Goal: Transaction & Acquisition: Obtain resource

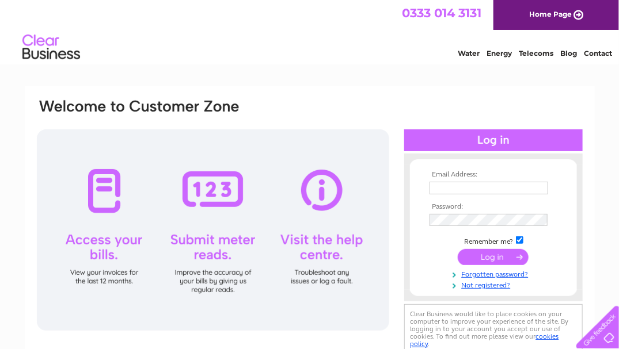
click at [468, 188] on input "text" at bounding box center [488, 188] width 119 height 13
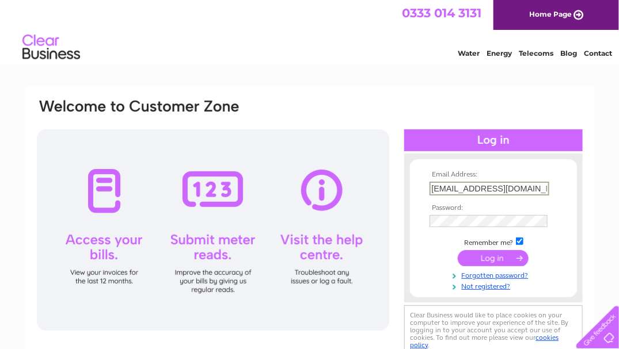
type input "[EMAIL_ADDRESS][DOMAIN_NAME]"
click at [457, 250] on input "submit" at bounding box center [492, 258] width 71 height 16
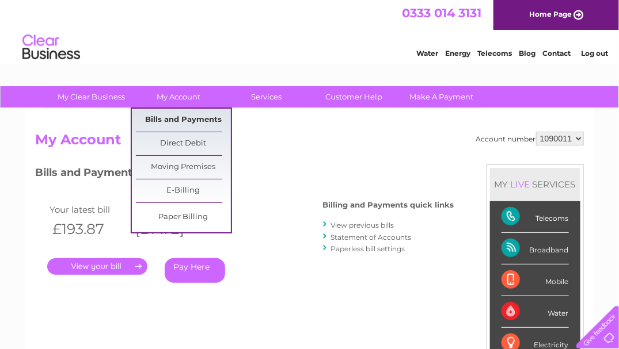
click at [173, 120] on link "Bills and Payments" at bounding box center [183, 120] width 95 height 23
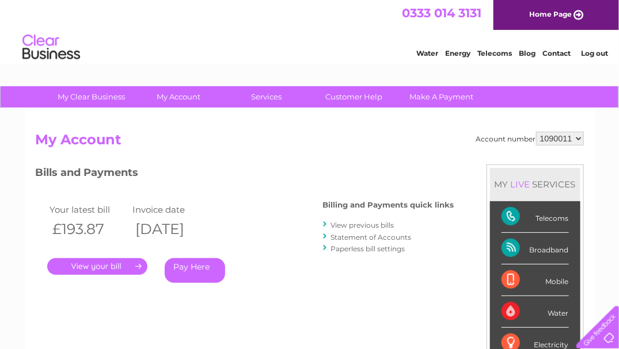
click at [98, 263] on link "." at bounding box center [97, 266] width 100 height 17
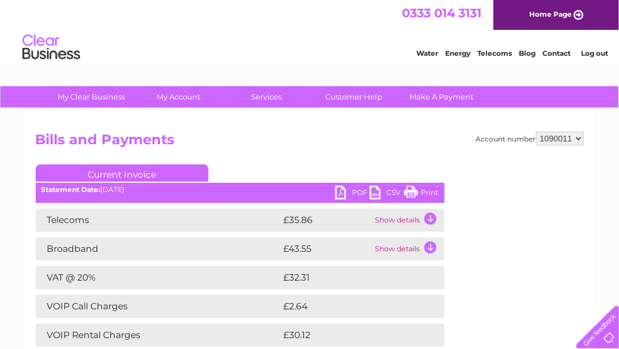
click at [353, 196] on link "PDF" at bounding box center [352, 194] width 35 height 17
